Goal: Transaction & Acquisition: Purchase product/service

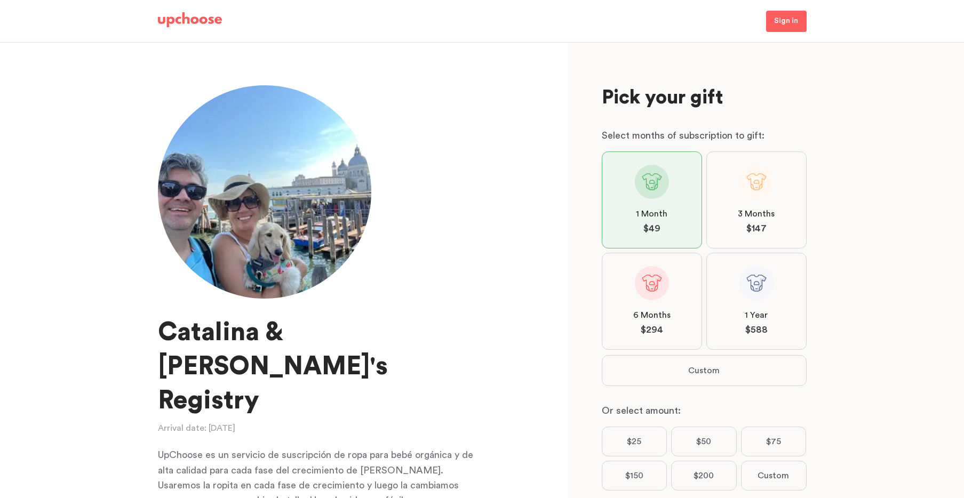
click at [737, 212] on label "3 Months $ 147" at bounding box center [757, 200] width 100 height 97
click at [0, 0] on input "3 Months $ 147" at bounding box center [0, 0] width 0 height 0
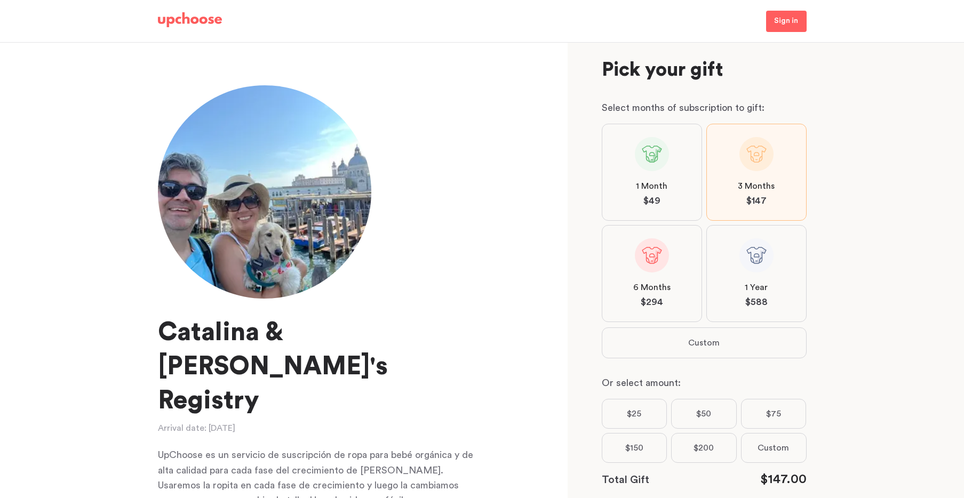
scroll to position [95, 0]
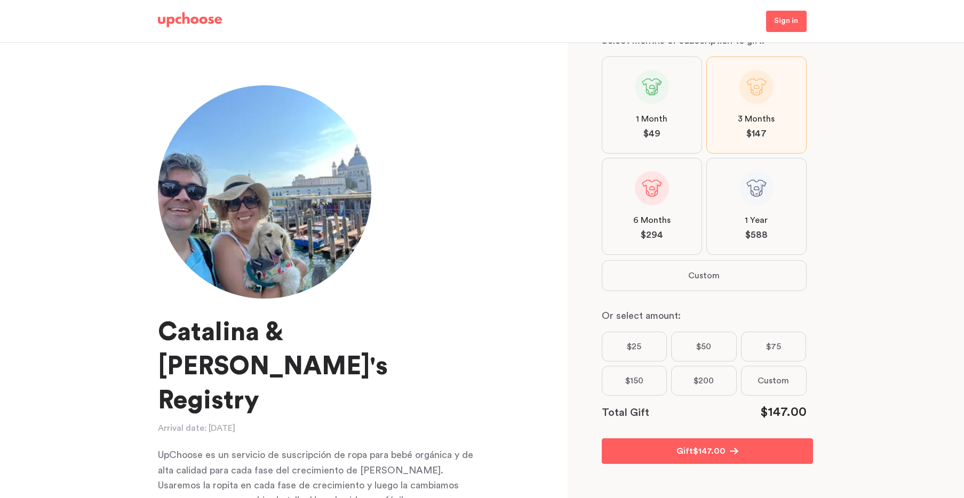
click at [628, 377] on label "$150" at bounding box center [635, 381] width 66 height 30
click at [0, 0] on input "$150" at bounding box center [0, 0] width 0 height 0
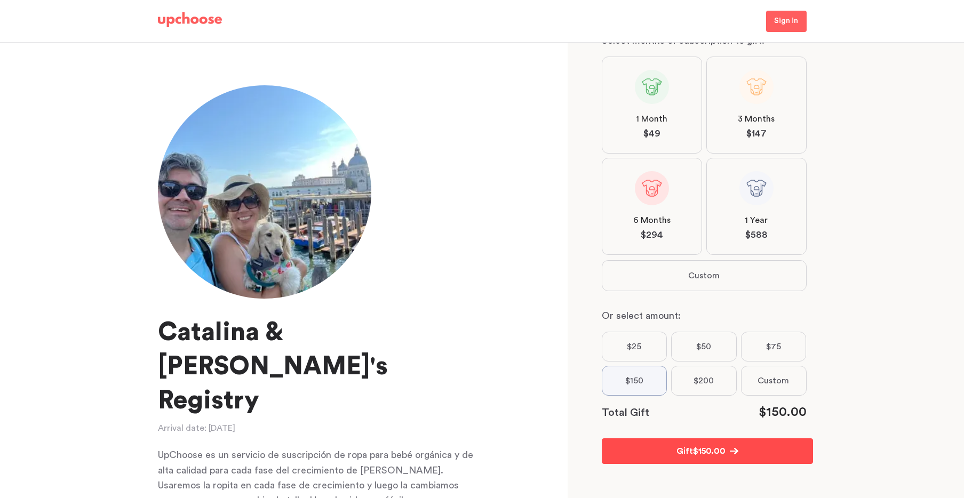
click at [711, 454] on span "$ 150.00" at bounding box center [709, 451] width 33 height 13
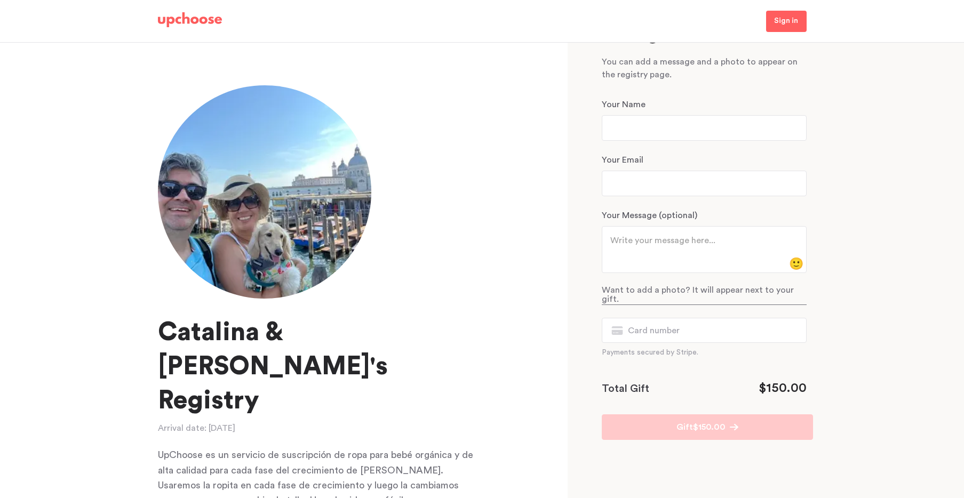
scroll to position [64, 0]
click at [671, 128] on input "text" at bounding box center [704, 128] width 205 height 26
type input "[PERSON_NAME]"
type input "[EMAIL_ADDRESS][DOMAIN_NAME]"
click at [645, 246] on textarea at bounding box center [701, 247] width 180 height 26
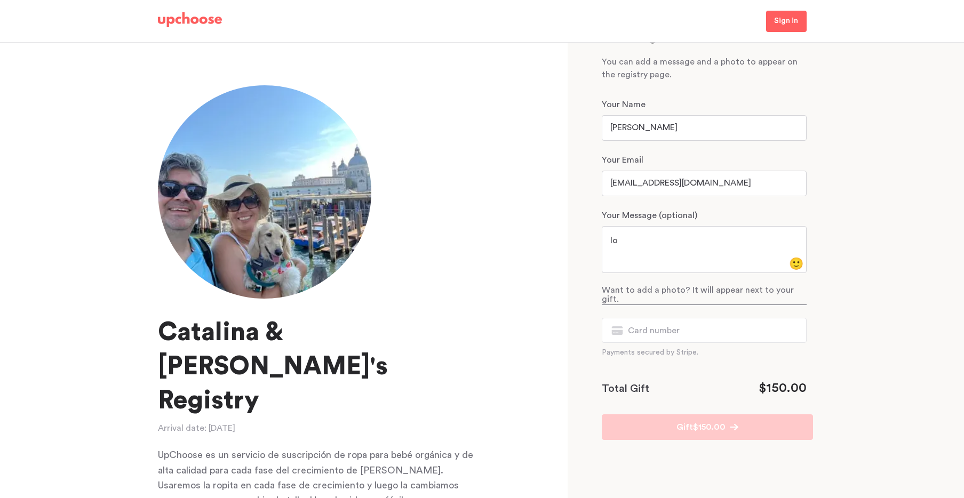
type textarea "l"
type textarea "LOS AMAMOS TANTO!! [PERSON_NAME] NO VEMOS LA HORA DE COMPARTIR TU [PERSON_NAME]…"
click at [644, 318] on div "Card number" at bounding box center [704, 330] width 205 height 25
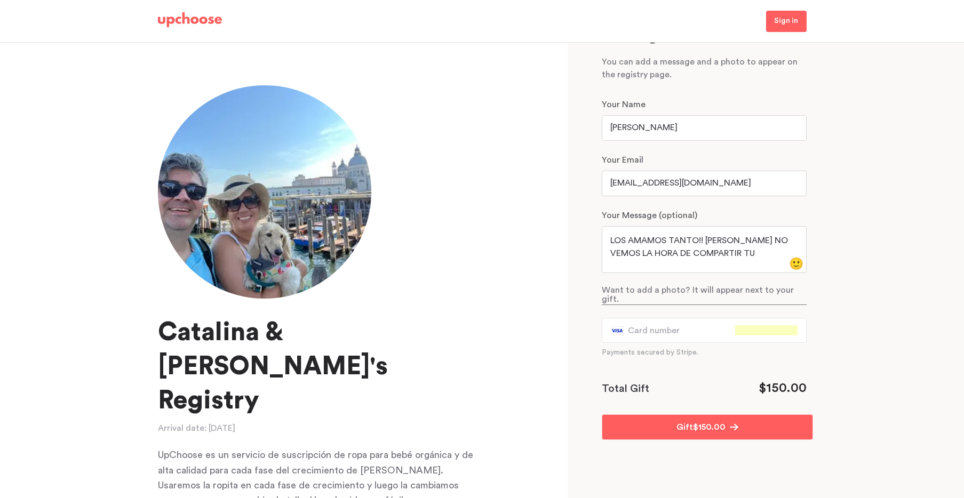
drag, startPoint x: 604, startPoint y: 130, endPoint x: 592, endPoint y: 130, distance: 11.7
click at [592, 130] on form "Pick your gift Select months of subscription to gift: 1 Month $ 49 3 Months $ 1…" at bounding box center [687, 220] width 239 height 440
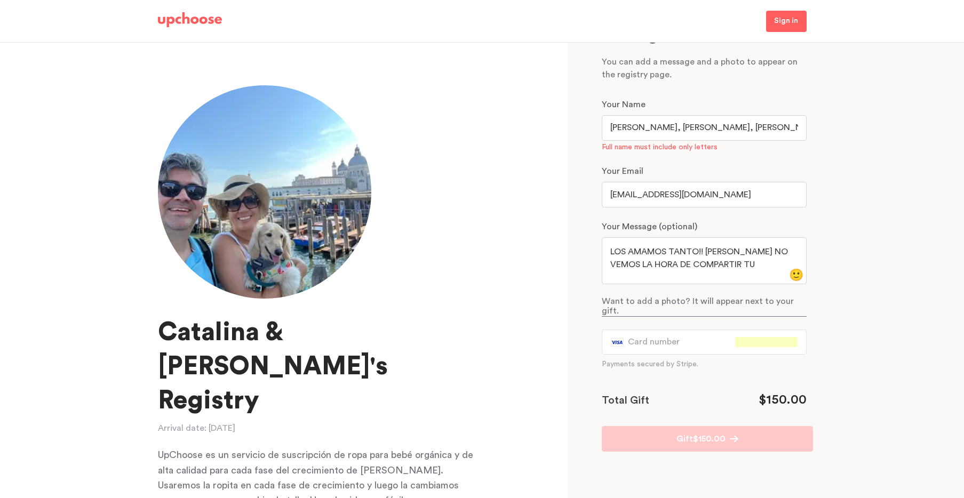
click at [638, 131] on input "[PERSON_NAME], [PERSON_NAME], [PERSON_NAME] Y [PERSON_NAME]" at bounding box center [704, 128] width 205 height 26
click at [660, 130] on input "[PERSON_NAME], [PERSON_NAME] Y [PERSON_NAME]" at bounding box center [704, 128] width 205 height 26
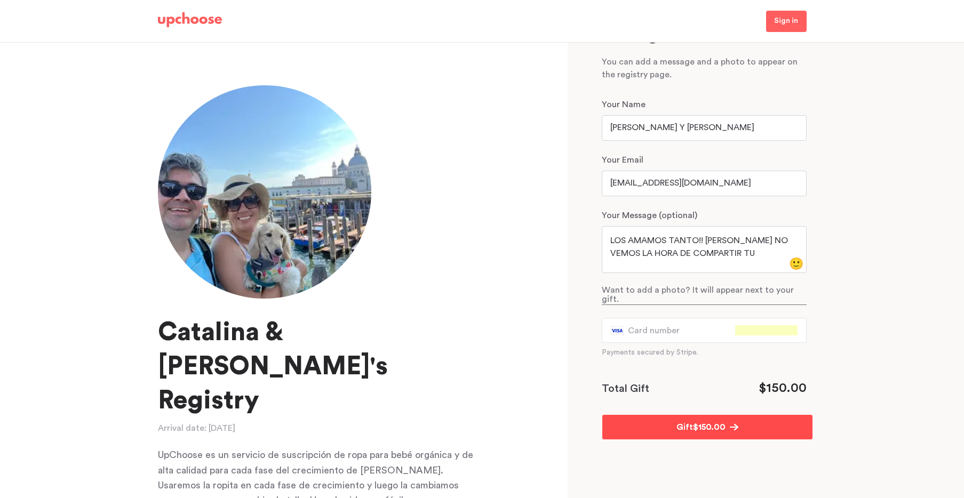
type input "[PERSON_NAME] Y [PERSON_NAME]"
click at [685, 421] on p "Gift" at bounding box center [685, 427] width 17 height 13
